Goal: Task Accomplishment & Management: Use online tool/utility

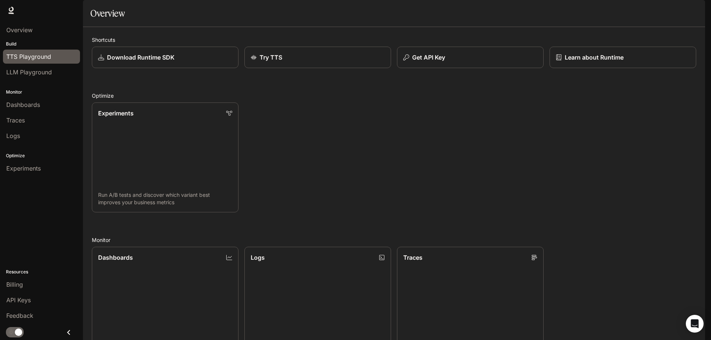
click at [46, 55] on span "TTS Playground" at bounding box center [28, 56] width 45 height 9
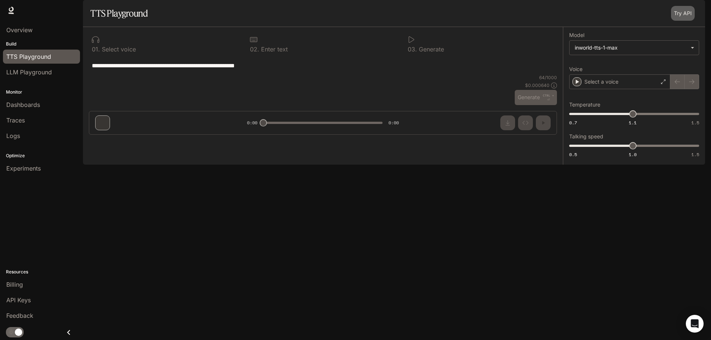
click at [680, 21] on link "Try API" at bounding box center [683, 13] width 24 height 15
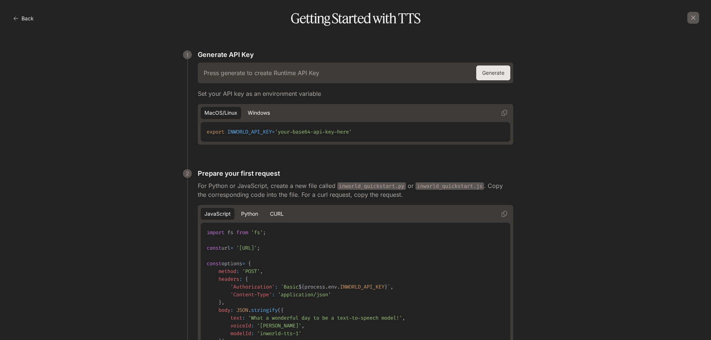
click at [331, 72] on div "Press generate to create Runtime API Key" at bounding box center [335, 73] width 269 height 12
click at [245, 214] on button "Python" at bounding box center [249, 214] width 24 height 12
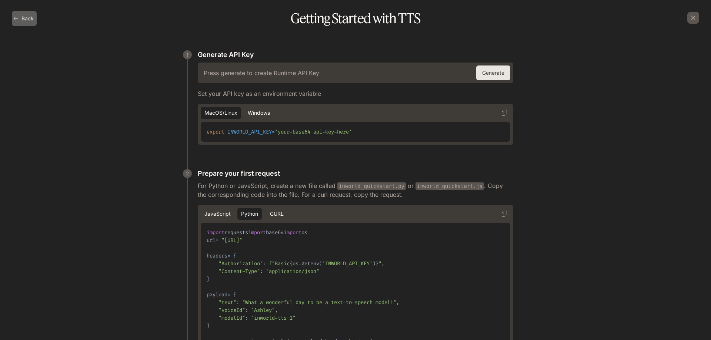
click at [19, 21] on button "Back" at bounding box center [24, 18] width 25 height 15
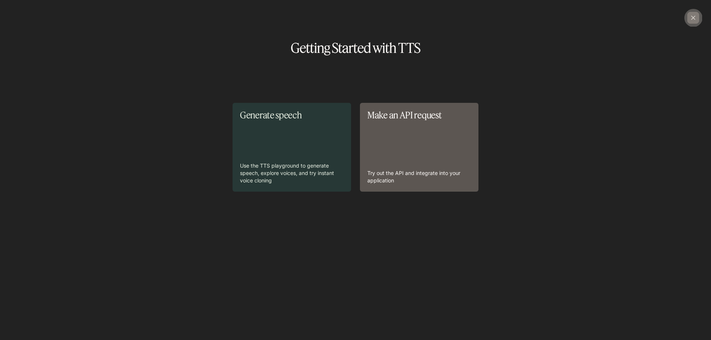
click at [687, 18] on div "button" at bounding box center [693, 18] width 12 height 12
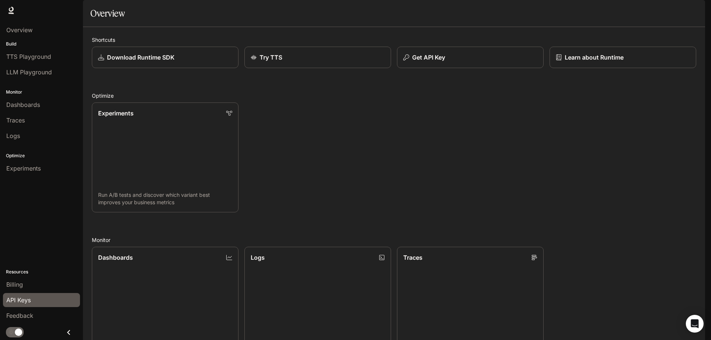
click at [21, 298] on span "API Keys" at bounding box center [18, 300] width 24 height 9
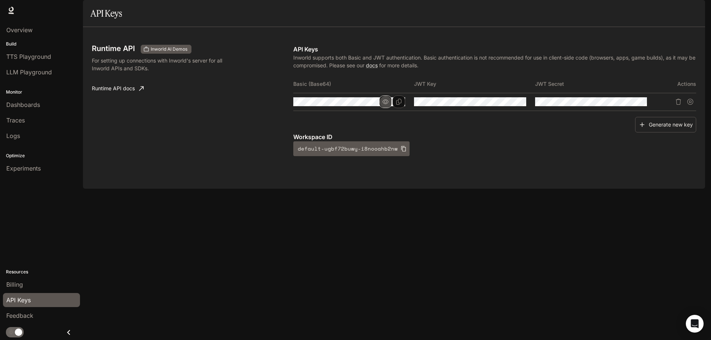
click at [383, 105] on icon "button" at bounding box center [385, 102] width 6 height 6
click at [398, 105] on icon "Copy Basic (Base64)" at bounding box center [399, 102] width 6 height 6
click at [33, 55] on span "TTS Playground" at bounding box center [28, 56] width 45 height 9
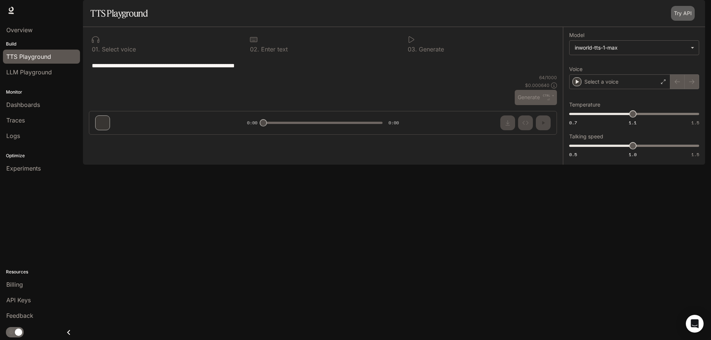
click at [679, 21] on link "Try API" at bounding box center [683, 13] width 24 height 15
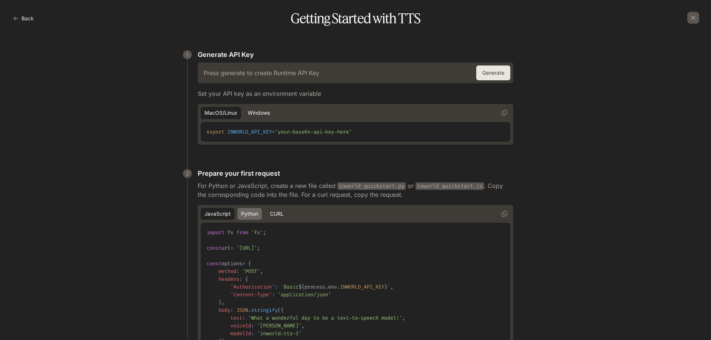
click at [242, 212] on button "Python" at bounding box center [249, 214] width 24 height 12
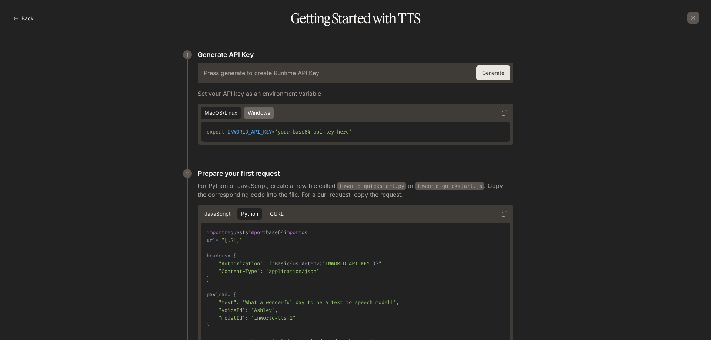
click at [254, 113] on button "Windows" at bounding box center [259, 113] width 30 height 12
drag, startPoint x: 368, startPoint y: 132, endPoint x: 195, endPoint y: 138, distance: 173.3
click at [195, 138] on div "1 Generate API Key Press generate to create Runtime API Key Generate Set your A…" at bounding box center [355, 295] width 333 height 491
drag, startPoint x: 328, startPoint y: 131, endPoint x: 507, endPoint y: 114, distance: 180.2
click at [507, 114] on button "Copy" at bounding box center [504, 113] width 12 height 12
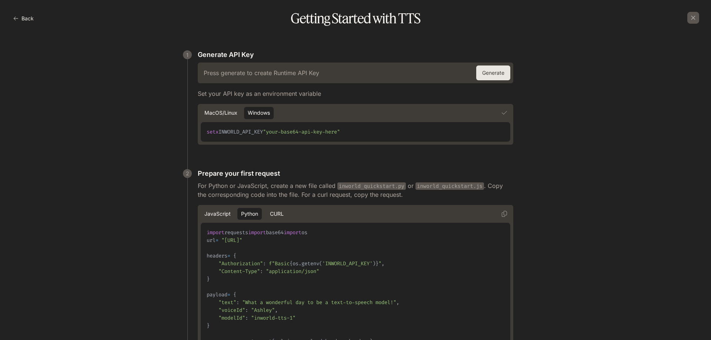
click at [536, 105] on div "1 Generate API Key Press generate to create Runtime API Key Generate Set your A…" at bounding box center [355, 298] width 699 height 520
click at [497, 73] on button "Generate" at bounding box center [493, 73] width 34 height 15
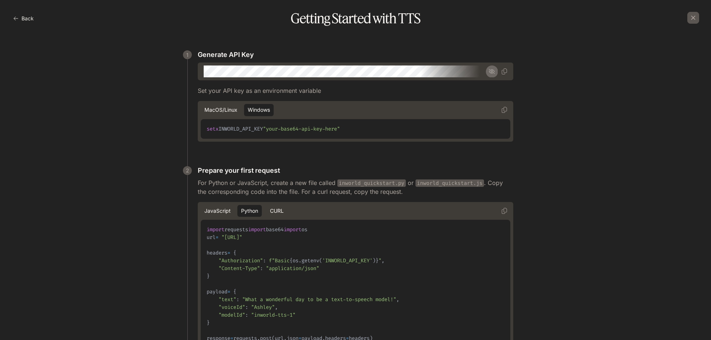
click at [489, 69] on icon "button" at bounding box center [492, 71] width 6 height 6
drag, startPoint x: 198, startPoint y: 86, endPoint x: 310, endPoint y: 244, distance: 193.0
click at [329, 258] on div "1 Generate API Key ​ Set your API key as an environment variable macOS/Linux Wi…" at bounding box center [355, 294] width 333 height 488
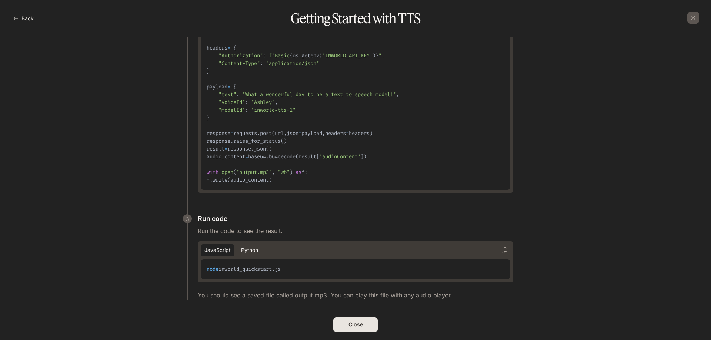
scroll to position [241, 0]
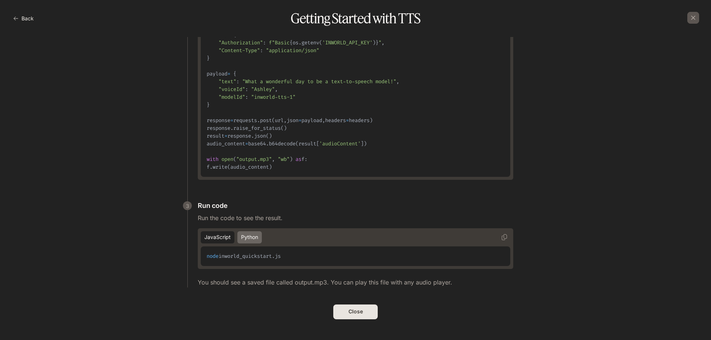
click at [254, 235] on button "Python" at bounding box center [249, 237] width 24 height 12
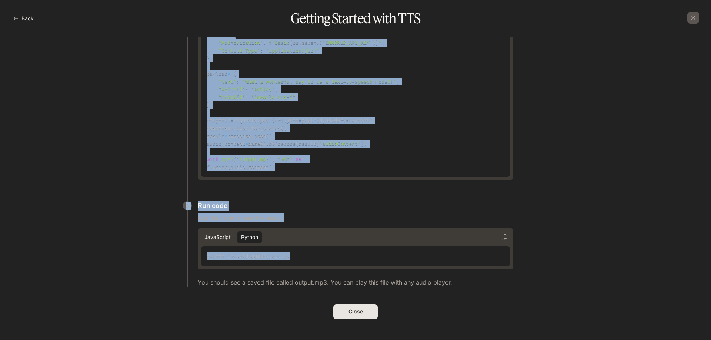
click at [353, 263] on pre "python inworld_quickstart.py" at bounding box center [355, 256] width 309 height 20
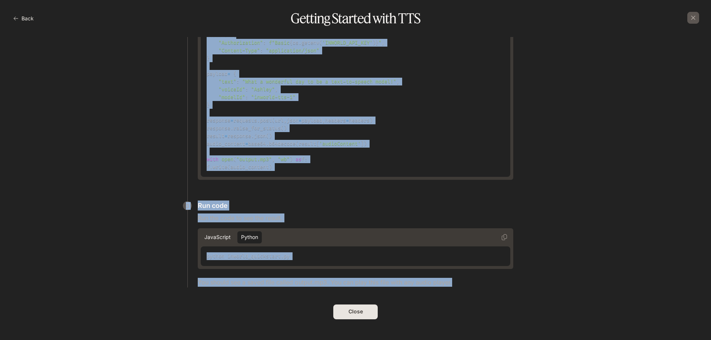
click at [479, 295] on div "1 Generate API Key ​ Set your API key as an environment variable macOS/Linux Wi…" at bounding box center [355, 76] width 333 height 488
copy div "et your API key as an environment variable macOS/Linux Windows setx INWORLD_API…"
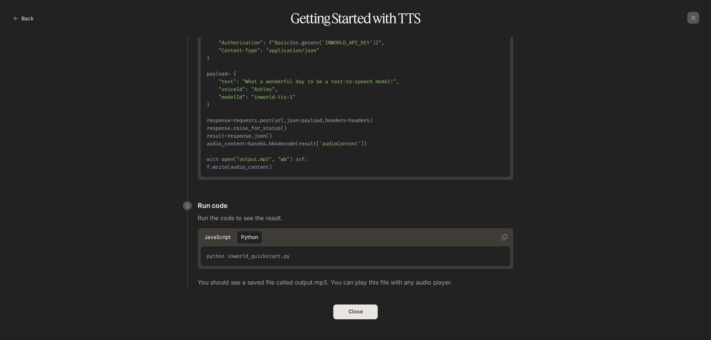
click at [540, 288] on div "1 Generate API Key ​ Set your API key as an environment variable macOS/Linux Wi…" at bounding box center [355, 78] width 699 height 517
